Goal: Register for event/course

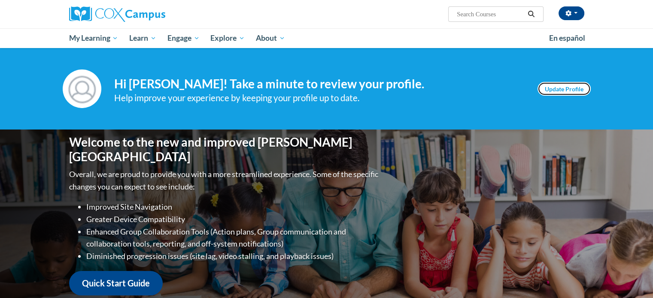
click at [554, 89] on link "Update Profile" at bounding box center [563, 89] width 53 height 14
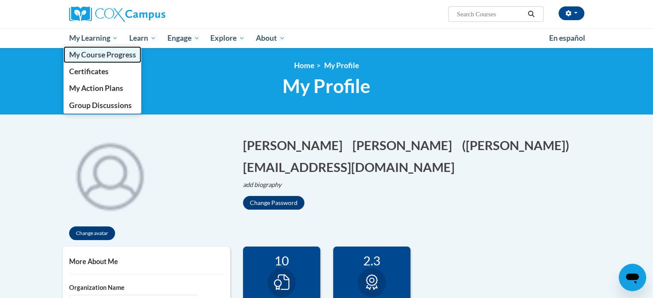
click at [105, 52] on span "My Course Progress" at bounding box center [102, 54] width 67 height 9
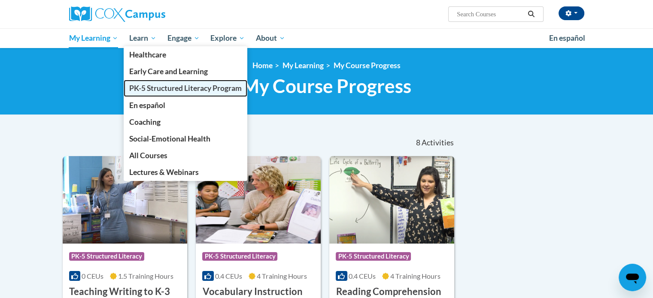
click at [151, 87] on span "PK-5 Structured Literacy Program" at bounding box center [185, 88] width 112 height 9
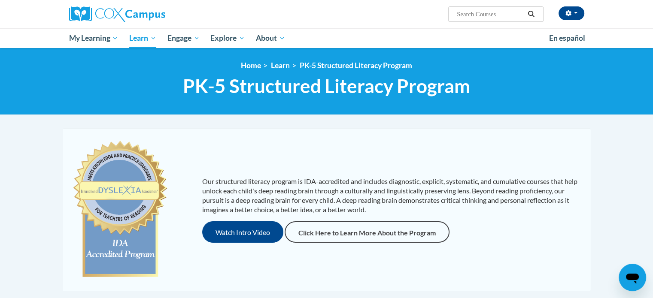
click at [469, 14] on input "Search..." at bounding box center [490, 14] width 69 height 10
type input "[MEDICAL_DATA]"
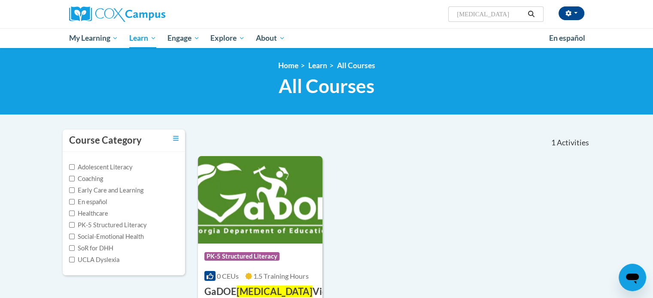
drag, startPoint x: 488, startPoint y: 14, endPoint x: 292, endPoint y: -33, distance: 201.3
click at [292, 0] on html "Anne Serpe (America/Chicago UTC-05:00) My Profile Inbox My Transcripts Log Out …" at bounding box center [326, 149] width 653 height 298
type input "rti"
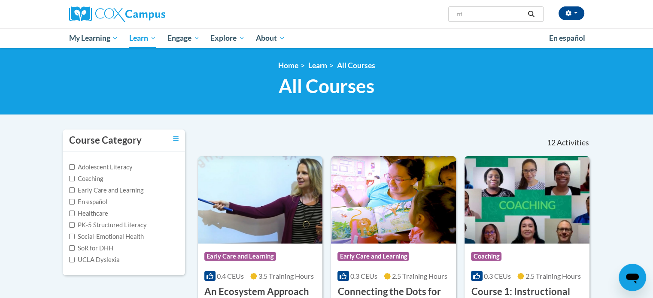
drag, startPoint x: 480, startPoint y: 7, endPoint x: 430, endPoint y: 13, distance: 50.1
click at [430, 13] on div "Anne Serpe (America/Chicago UTC-05:00) My Profile Inbox My Transcripts Log Out …" at bounding box center [415, 11] width 352 height 22
drag, startPoint x: 478, startPoint y: 16, endPoint x: 401, endPoint y: -4, distance: 79.9
click at [401, 0] on html "Anne Serpe (America/Chicago UTC-05:00) My Profile Inbox My Transcripts Log Out …" at bounding box center [326, 149] width 653 height 298
type input "RtI"
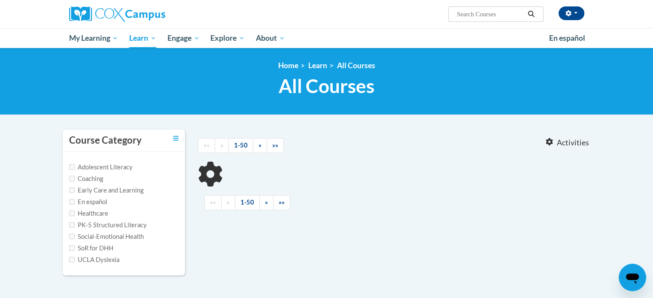
click at [464, 14] on input "Search..." at bounding box center [490, 14] width 69 height 10
type input "RtI"
click at [530, 15] on icon "Search" at bounding box center [531, 14] width 6 height 6
type input "RtI"
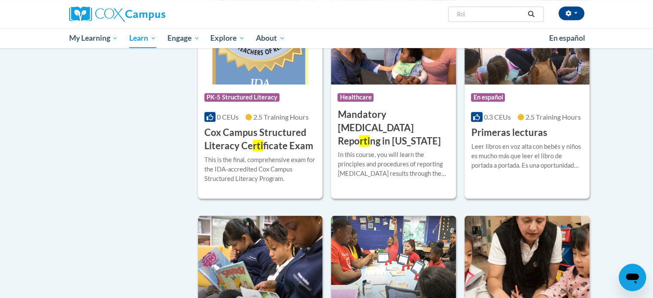
scroll to position [535, 0]
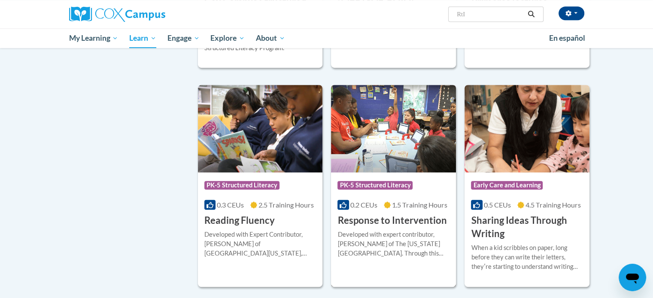
click at [369, 185] on span "PK-5 Structured Literacy" at bounding box center [374, 185] width 75 height 9
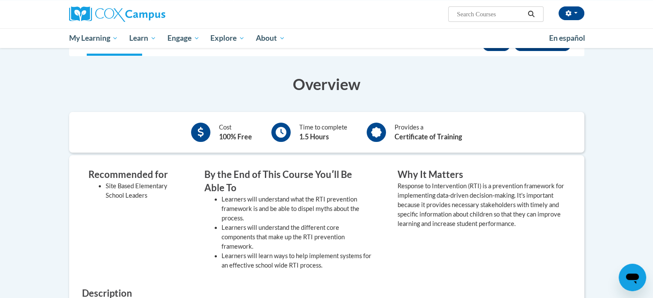
scroll to position [107, 0]
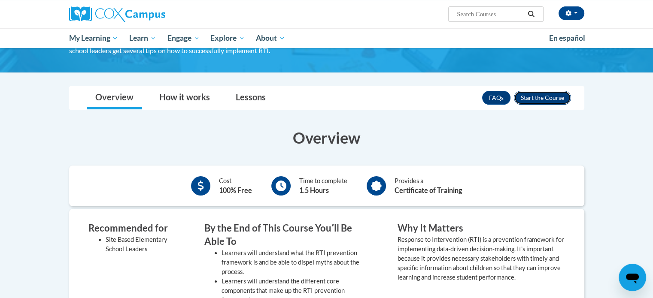
click at [534, 97] on button "Enroll" at bounding box center [542, 98] width 57 height 14
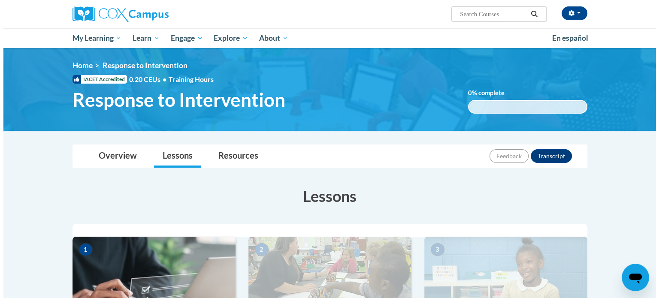
scroll to position [177, 0]
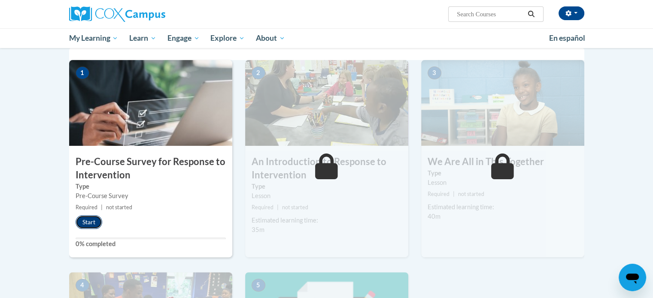
click at [93, 221] on button "Start" at bounding box center [89, 222] width 27 height 14
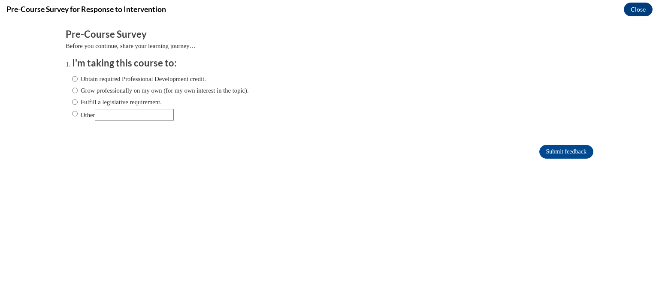
scroll to position [0, 0]
click at [72, 80] on input "Obtain required Professional Development credit." at bounding box center [75, 78] width 6 height 9
radio input "true"
click at [539, 149] on input "Submit feedback" at bounding box center [566, 152] width 54 height 14
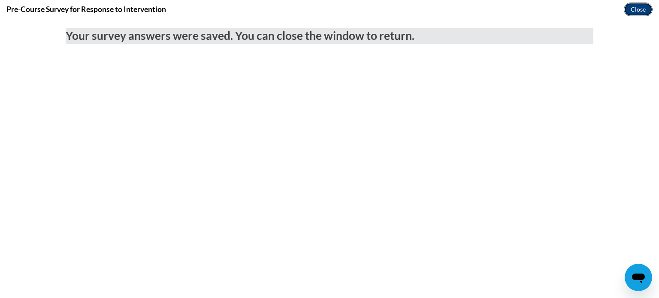
click at [639, 8] on button "Close" at bounding box center [638, 10] width 29 height 14
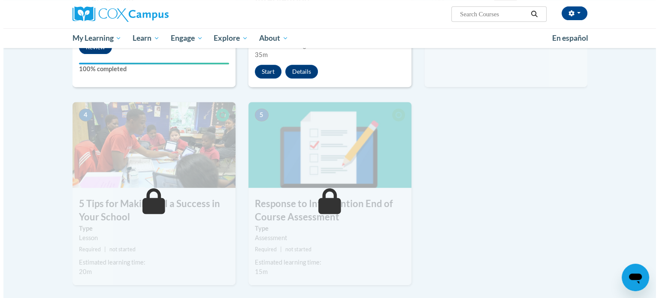
scroll to position [277, 0]
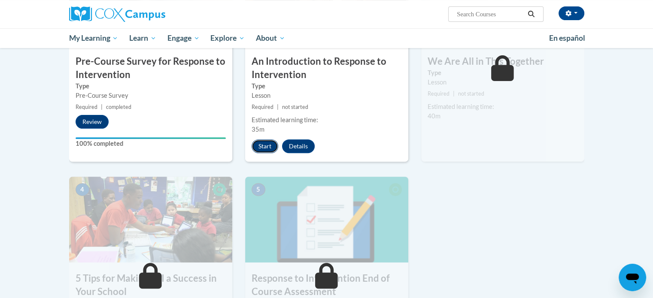
click at [263, 145] on button "Start" at bounding box center [264, 146] width 27 height 14
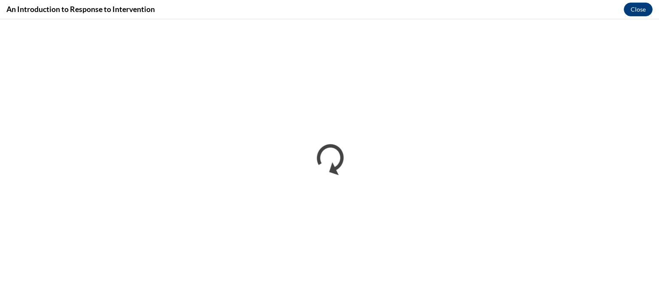
scroll to position [0, 0]
